Goal: Find specific page/section: Find specific page/section

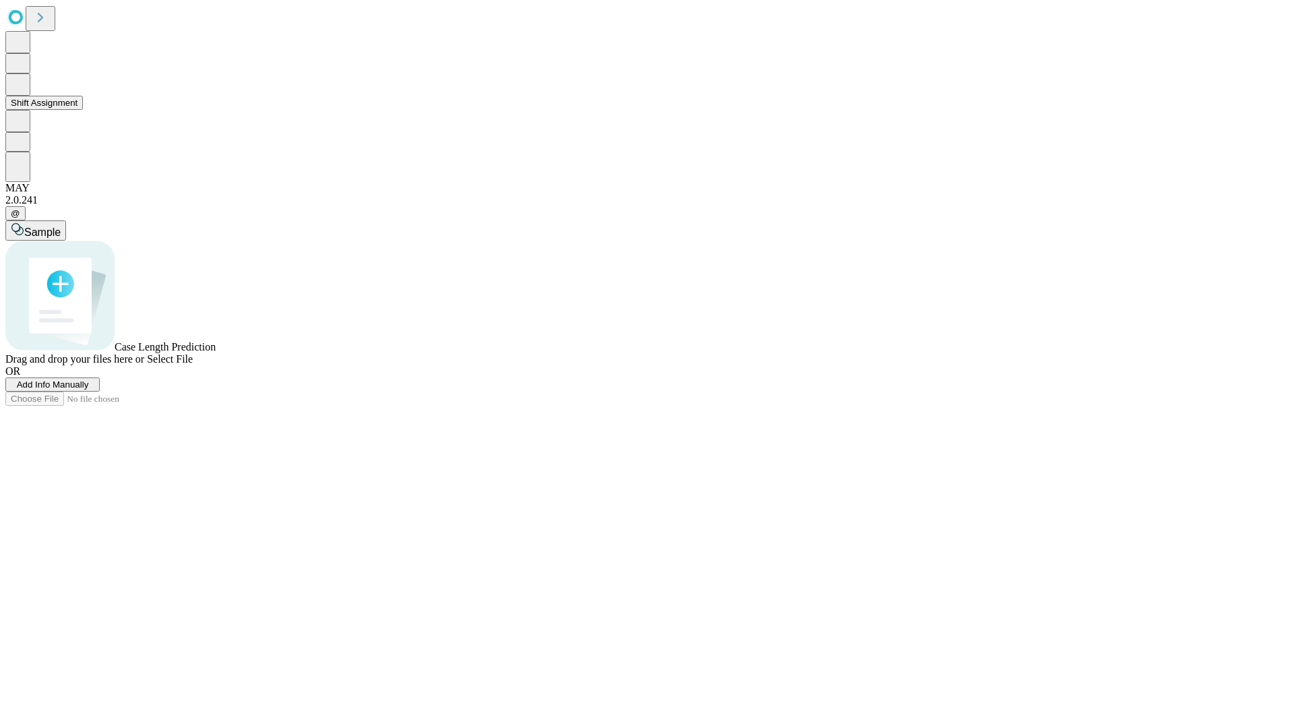
click at [83, 110] on button "Shift Assignment" at bounding box center [44, 103] width 78 height 14
